Goal: Information Seeking & Learning: Learn about a topic

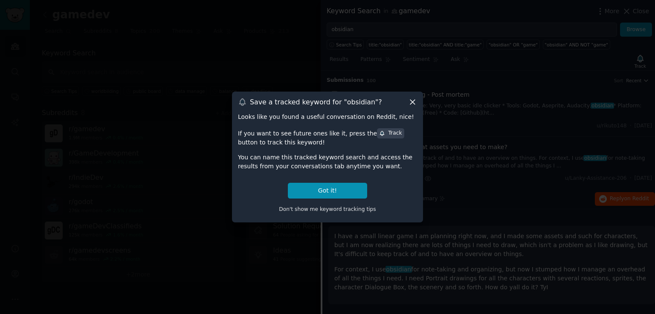
scroll to position [66, 0]
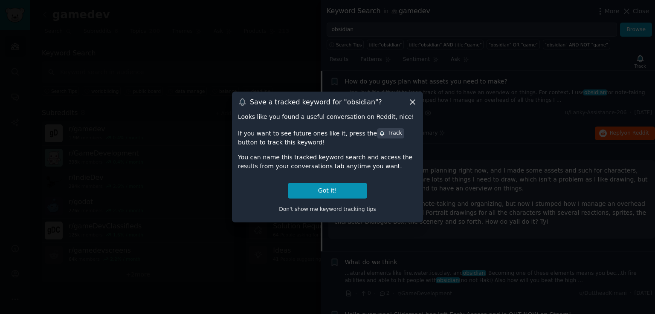
click at [412, 103] on icon at bounding box center [412, 102] width 9 height 9
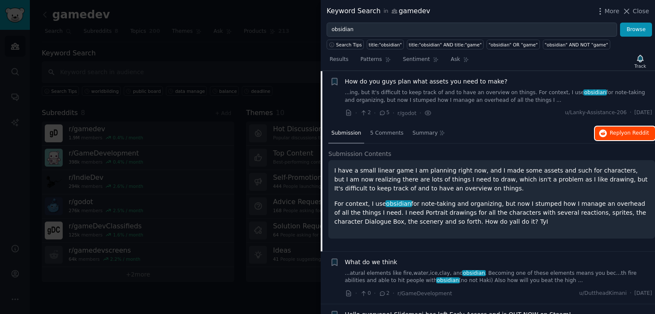
click at [616, 131] on span "Reply on Reddit" at bounding box center [629, 134] width 39 height 8
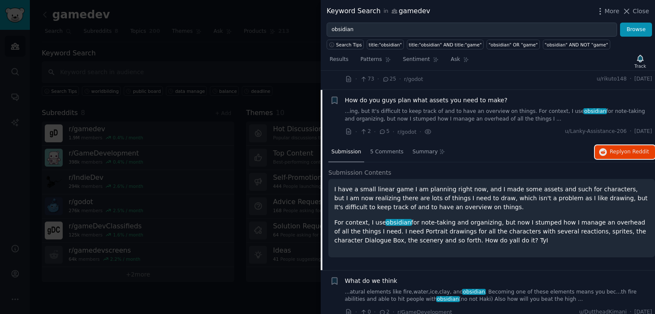
scroll to position [46, 0]
click at [430, 189] on p "I have a small linear game I am planning right now, and I made some assets and …" at bounding box center [491, 199] width 315 height 27
copy p "planning"
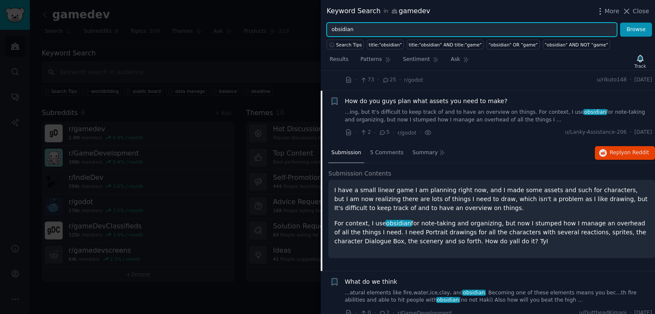
click at [389, 32] on input "obsidian" at bounding box center [472, 30] width 290 height 15
paste input "planning"
type input "planning"
click at [620, 23] on button "Browse" at bounding box center [636, 30] width 32 height 15
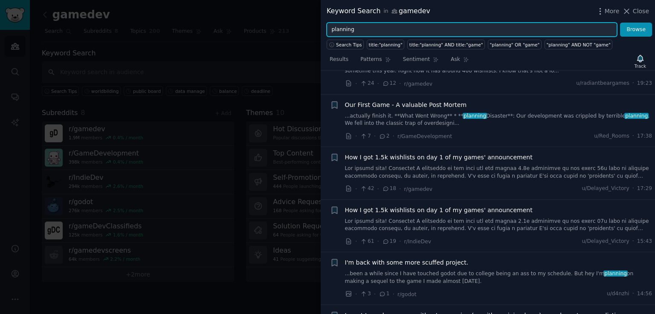
scroll to position [204, 0]
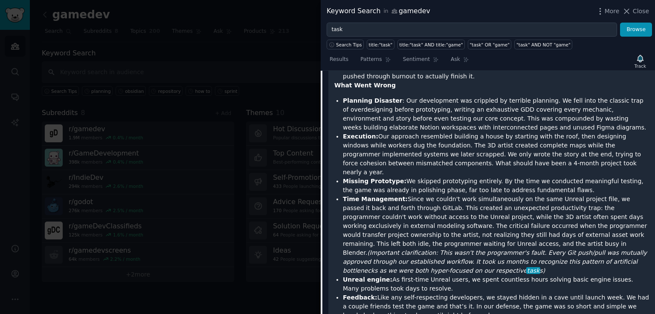
scroll to position [387, 0]
